Goal: Information Seeking & Learning: Understand process/instructions

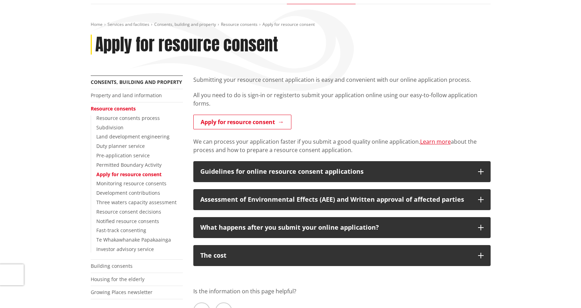
scroll to position [70, 0]
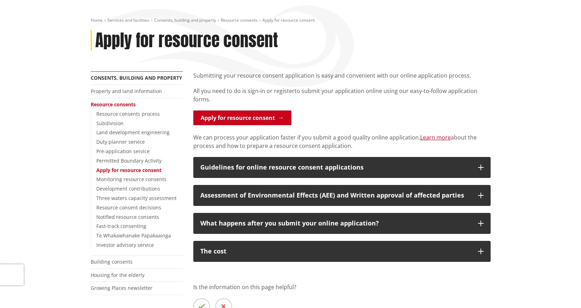
click at [258, 116] on link "Apply for resource consent" at bounding box center [242, 117] width 98 height 15
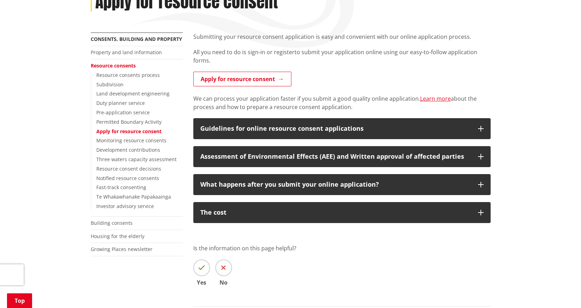
scroll to position [105, 0]
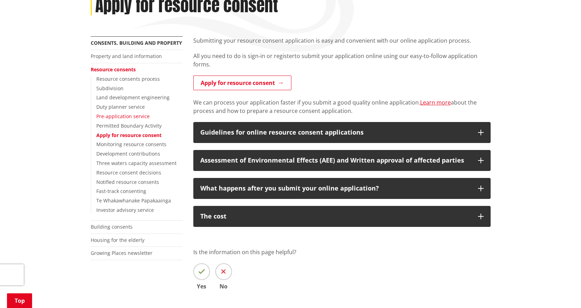
click at [133, 117] on link "Pre-application service" at bounding box center [122, 116] width 53 height 7
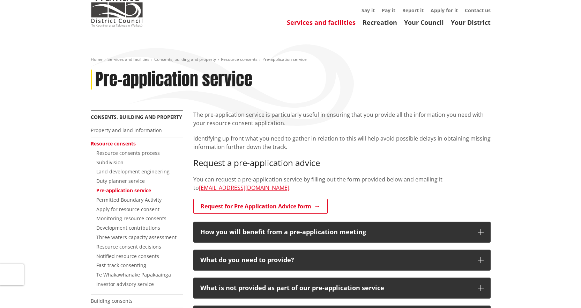
scroll to position [70, 0]
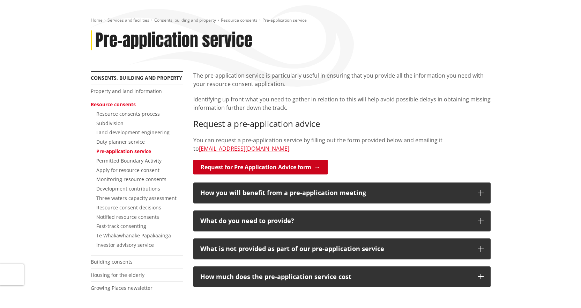
click at [313, 168] on link "Request for Pre Application Advice form" at bounding box center [260, 167] width 134 height 15
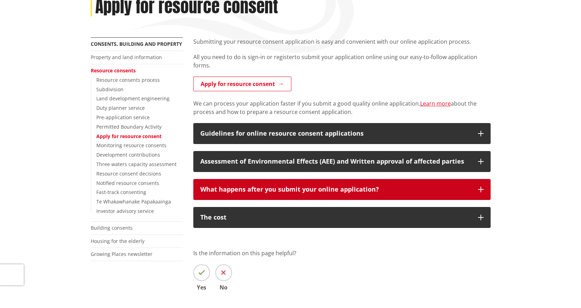
scroll to position [105, 0]
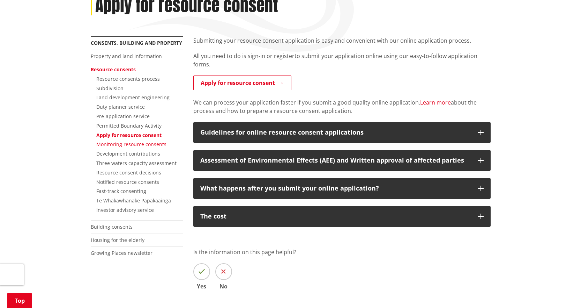
click at [146, 144] on link "Monitoring resource consents" at bounding box center [131, 144] width 70 height 7
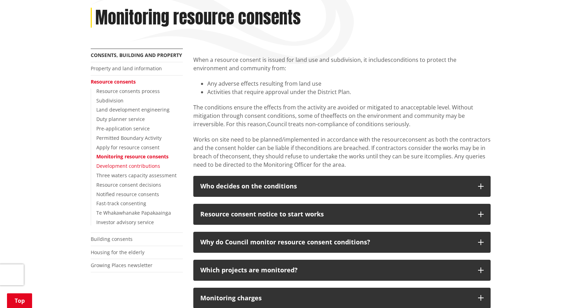
scroll to position [105, 0]
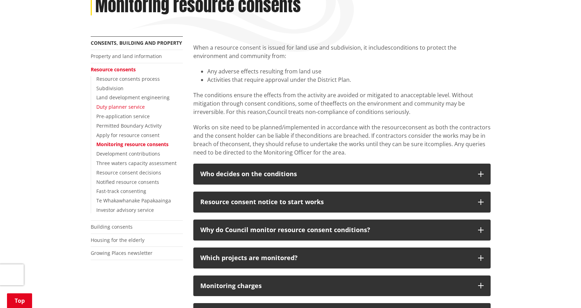
click at [116, 107] on link "Duty planner service" at bounding box center [120, 106] width 49 height 7
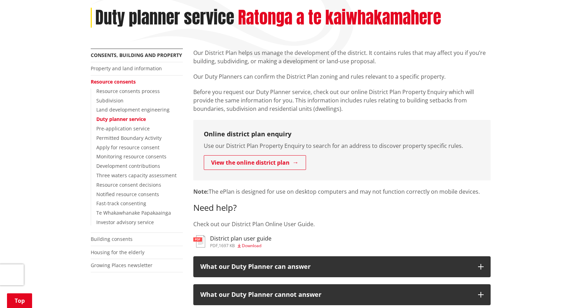
scroll to position [105, 0]
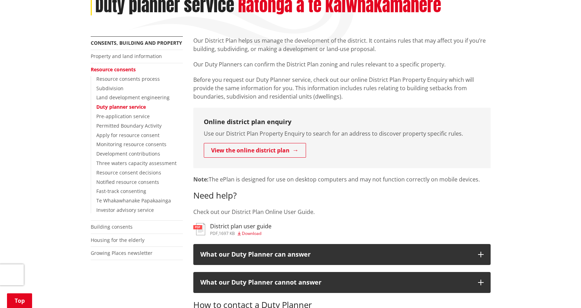
drag, startPoint x: 75, startPoint y: 116, endPoint x: 47, endPoint y: 112, distance: 27.5
click at [47, 112] on div "Home Services and facilities Consents, building and property Resource consents …" at bounding box center [290, 231] width 581 height 532
click at [111, 126] on link "Permitted Boundary Activity" at bounding box center [128, 125] width 65 height 7
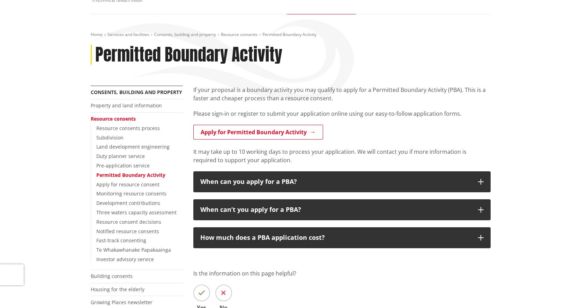
scroll to position [70, 0]
